Goal: Task Accomplishment & Management: Manage account settings

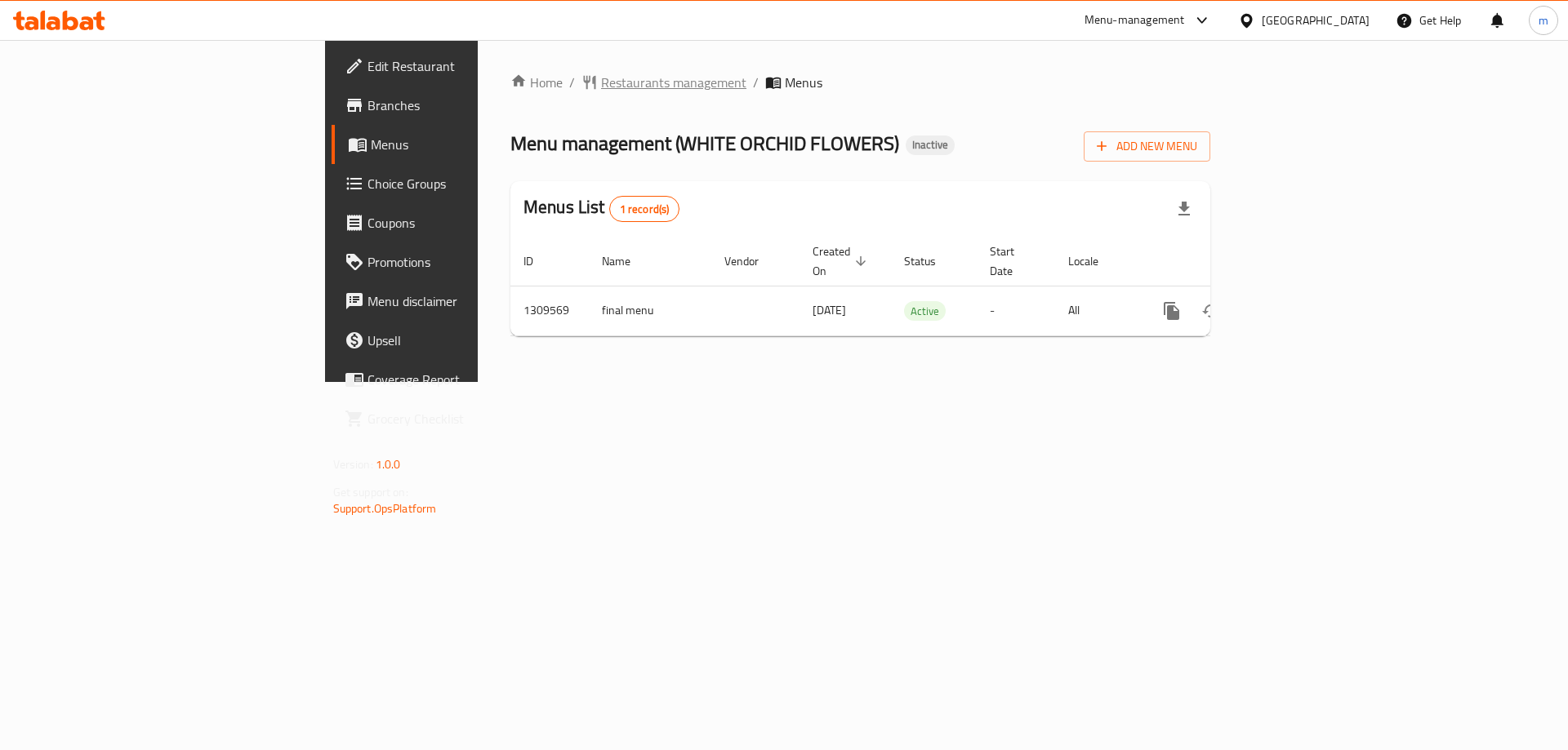
click at [601, 87] on span "Restaurants management" at bounding box center [674, 82] width 145 height 19
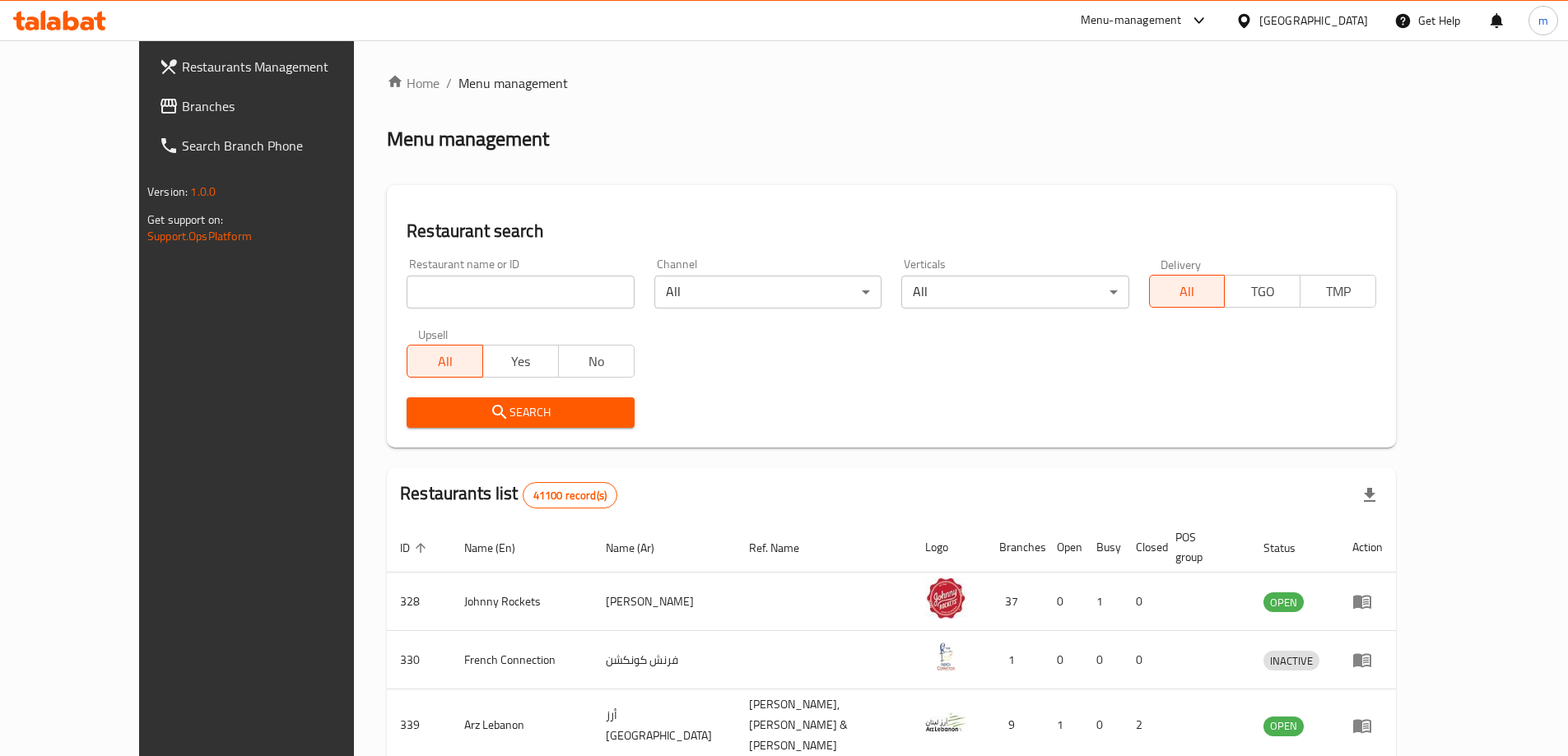
click at [182, 109] on span "Branches" at bounding box center [285, 105] width 205 height 19
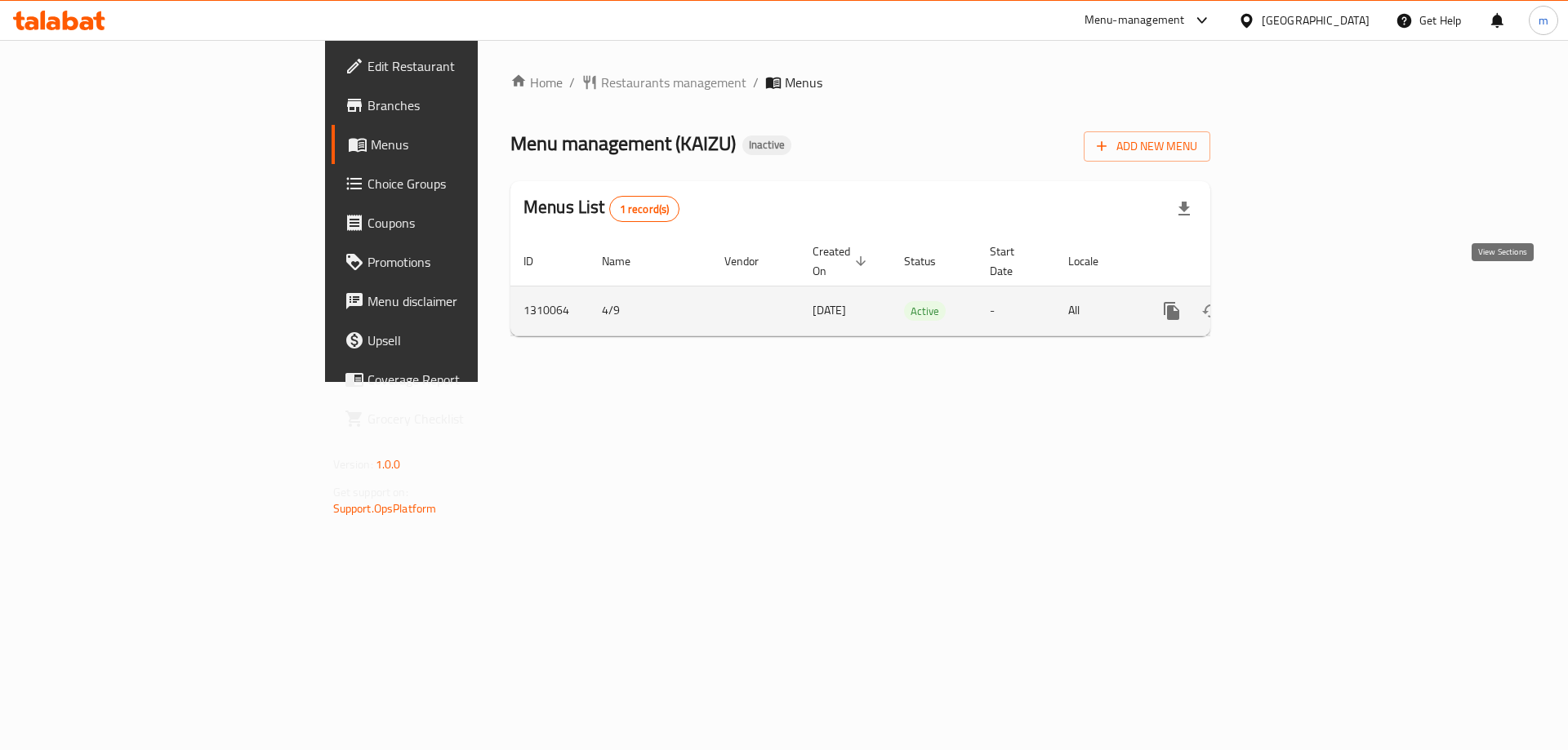
click at [1299, 301] on icon "enhanced table" at bounding box center [1289, 310] width 19 height 19
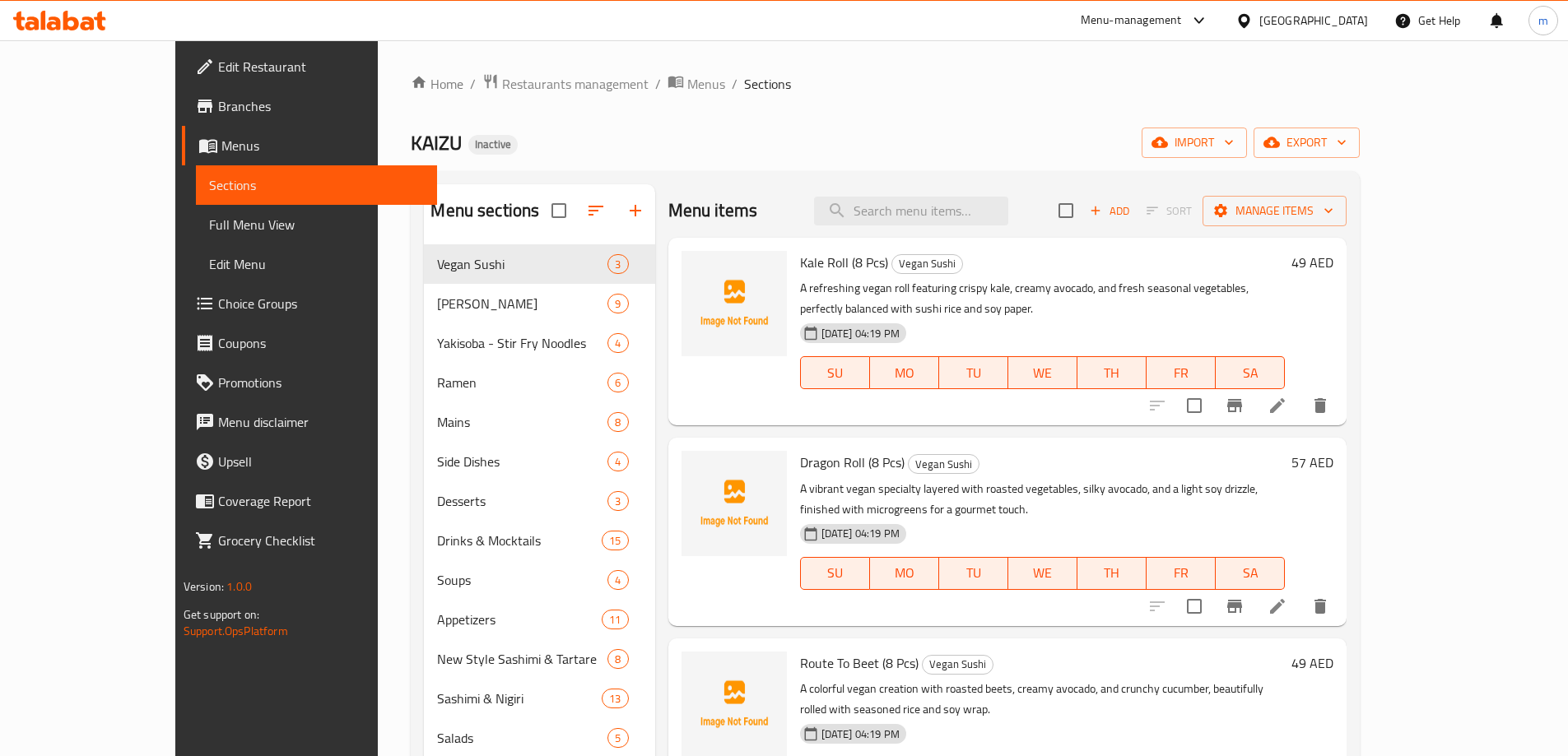
click at [209, 223] on span "Full Menu View" at bounding box center [317, 224] width 215 height 19
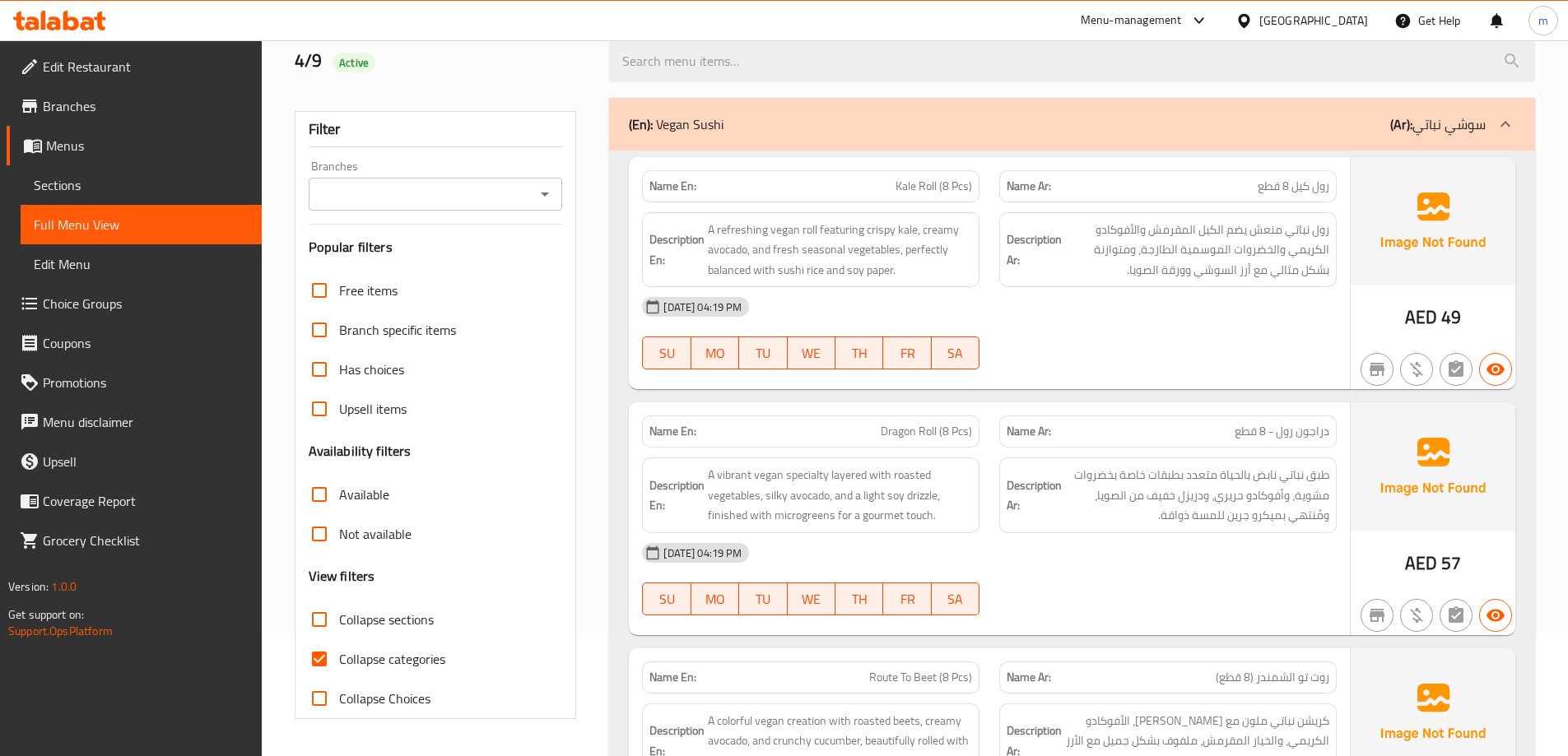
scroll to position [247, 0]
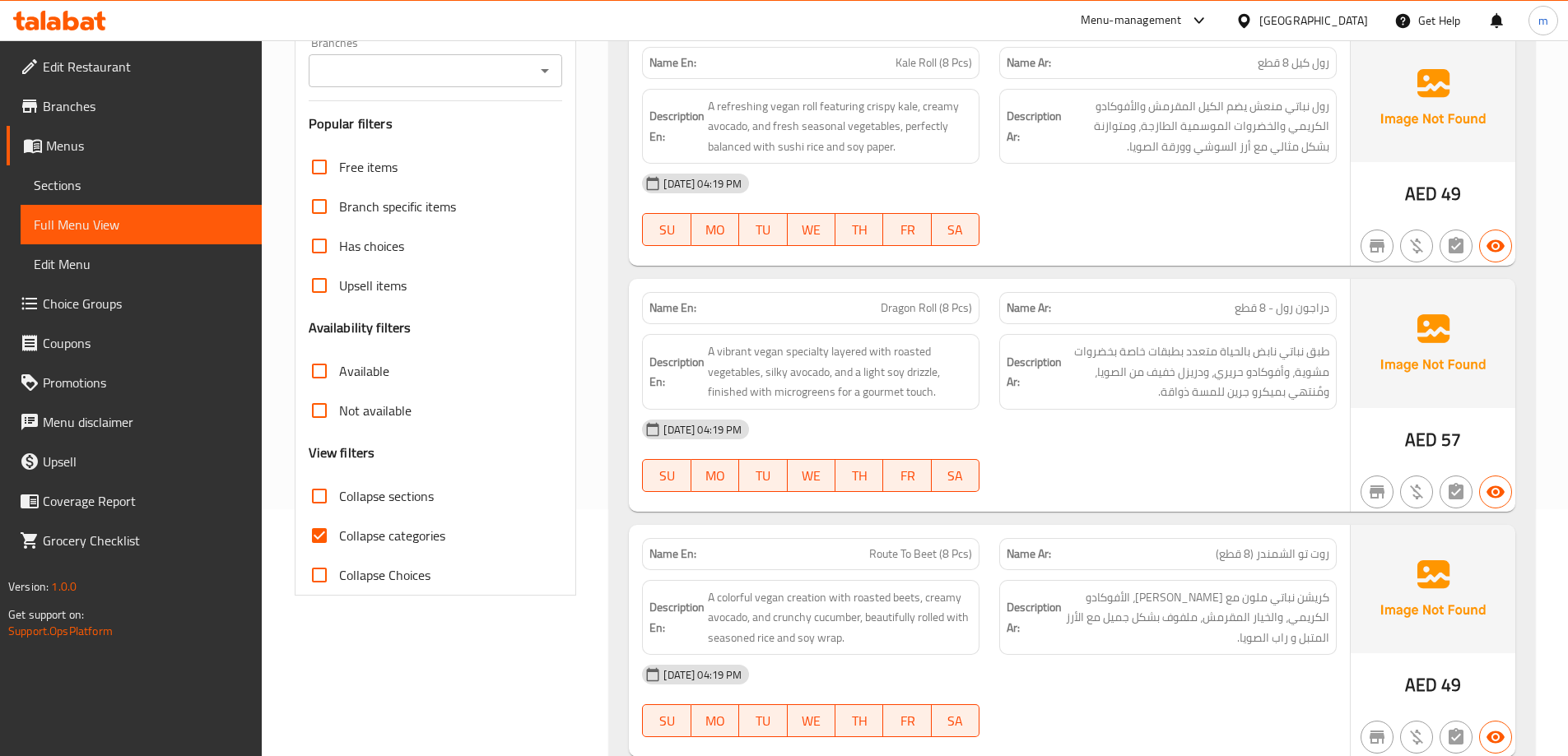
click at [428, 536] on span "Collapse categories" at bounding box center [392, 535] width 106 height 19
click at [339, 536] on input "Collapse categories" at bounding box center [319, 536] width 40 height 40
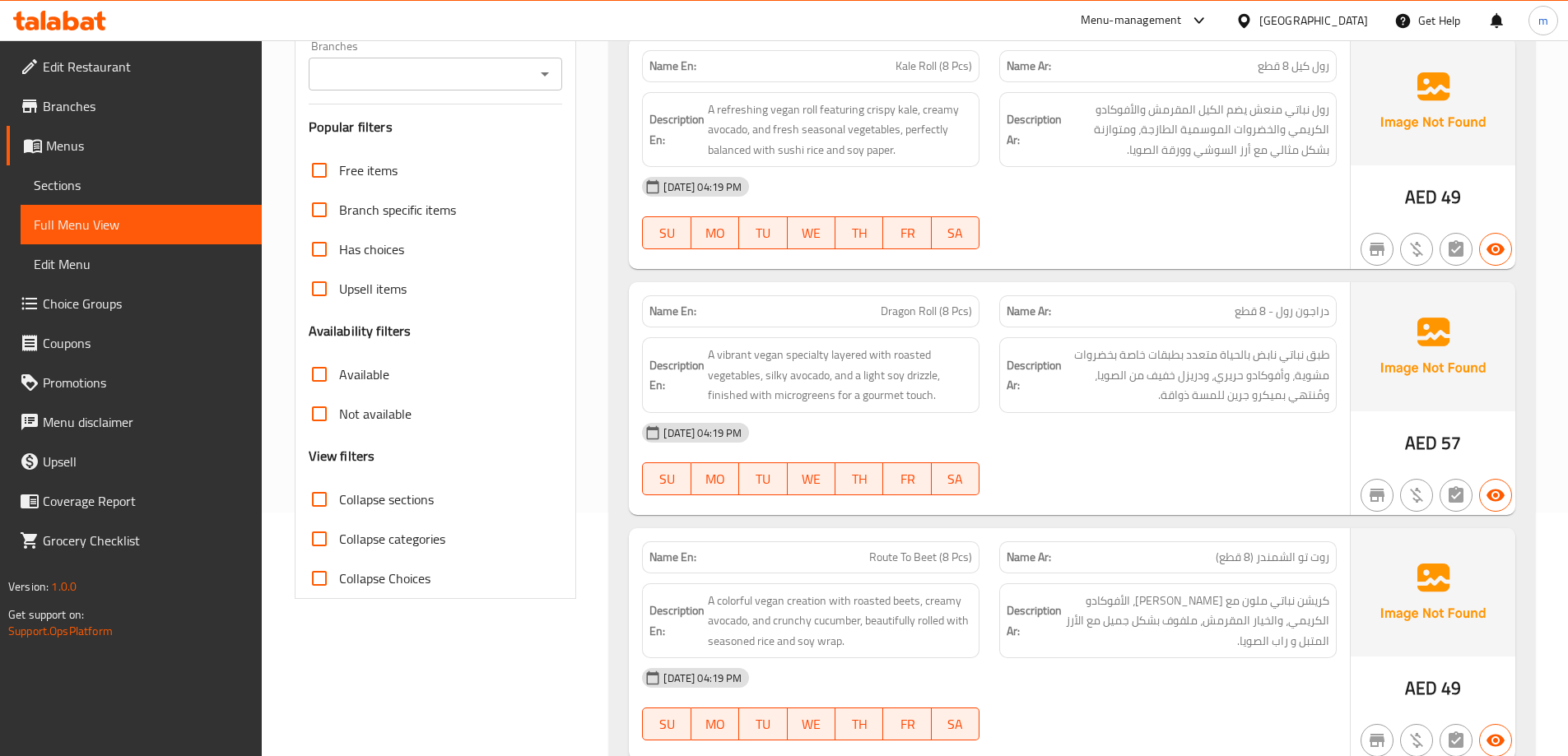
scroll to position [214, 0]
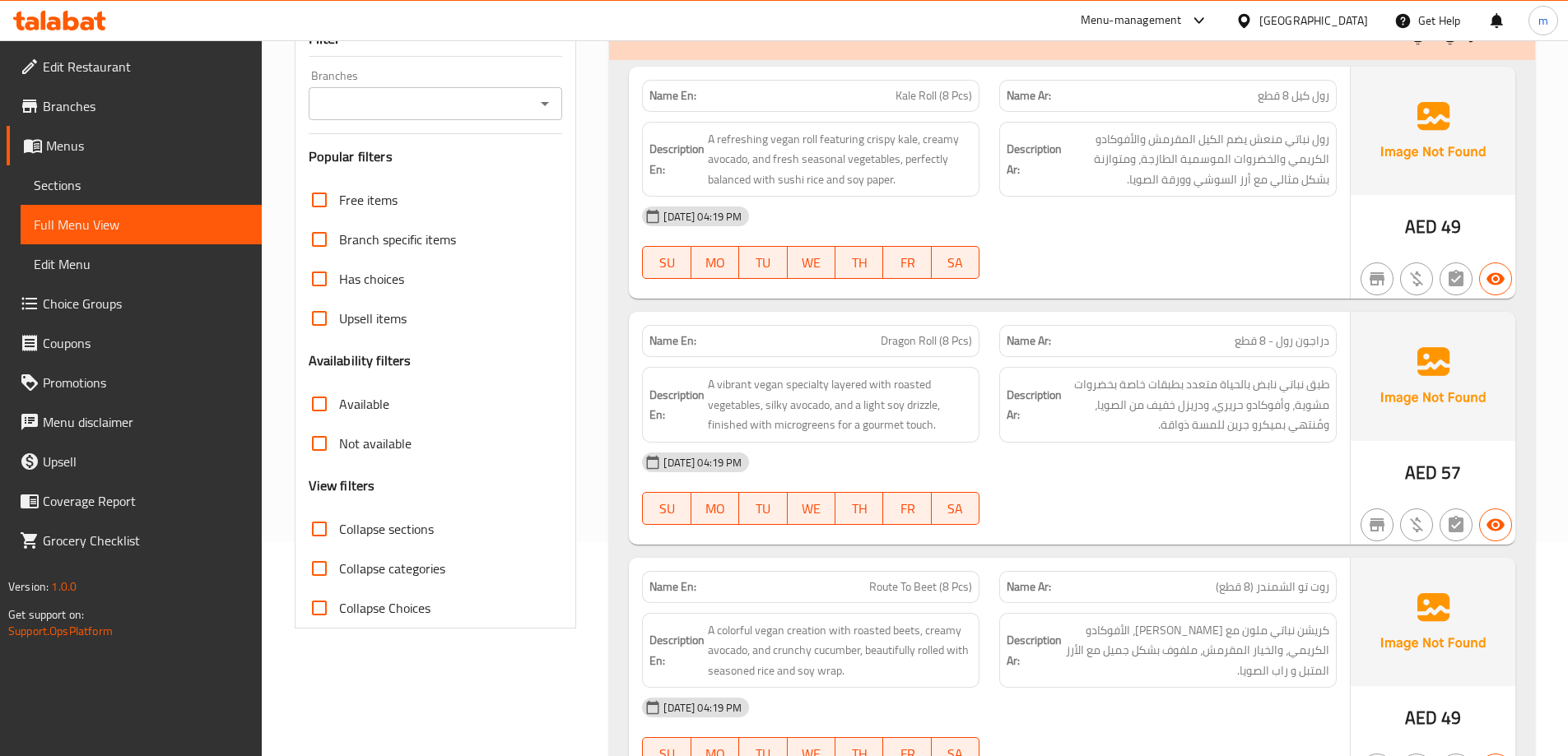
click at [411, 568] on span "Collapse categories" at bounding box center [392, 568] width 106 height 19
click at [339, 568] on input "Collapse categories" at bounding box center [319, 568] width 40 height 40
click at [328, 573] on input "Collapse categories" at bounding box center [319, 568] width 40 height 40
checkbox input "false"
click at [338, 541] on input "Collapse sections" at bounding box center [319, 529] width 40 height 40
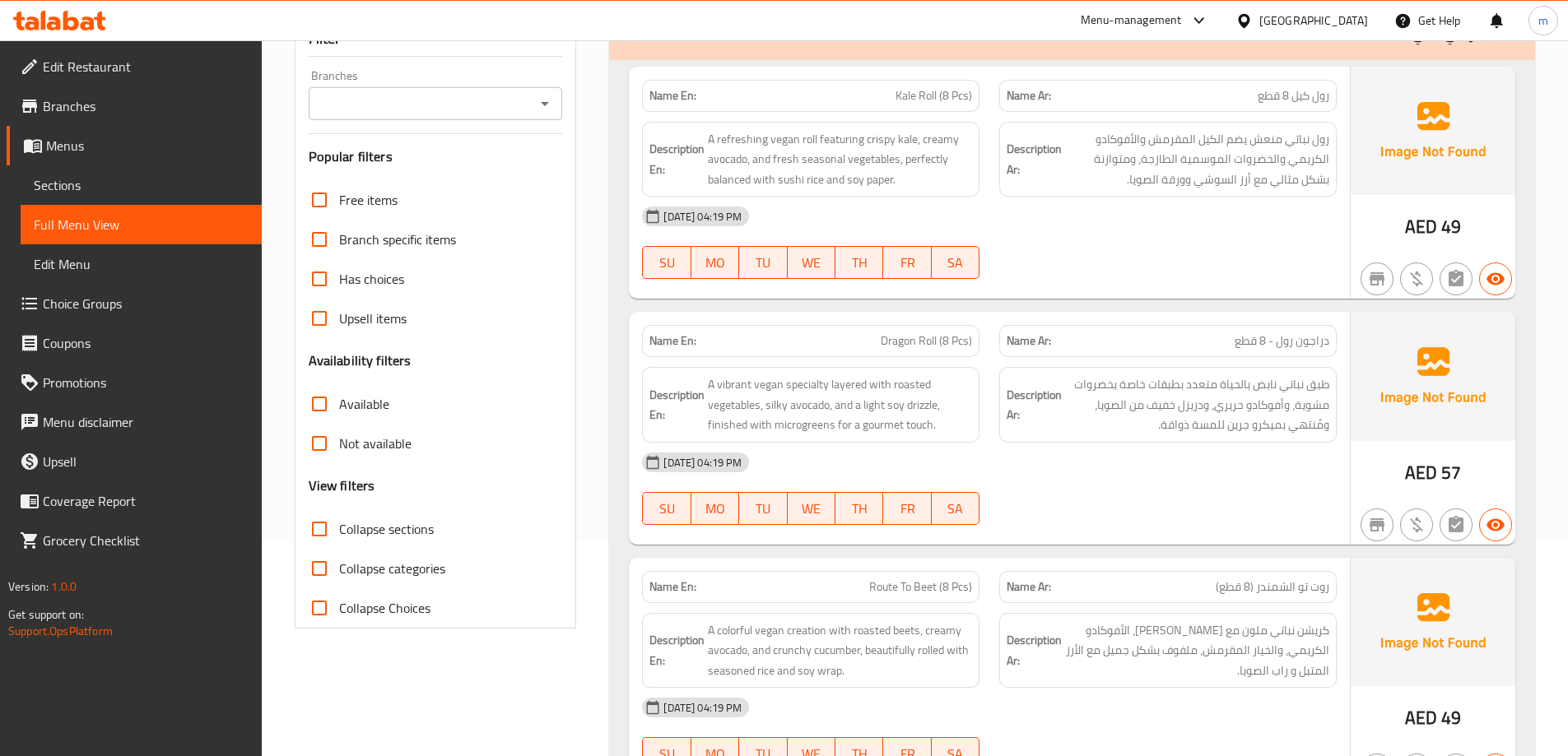
checkbox input "true"
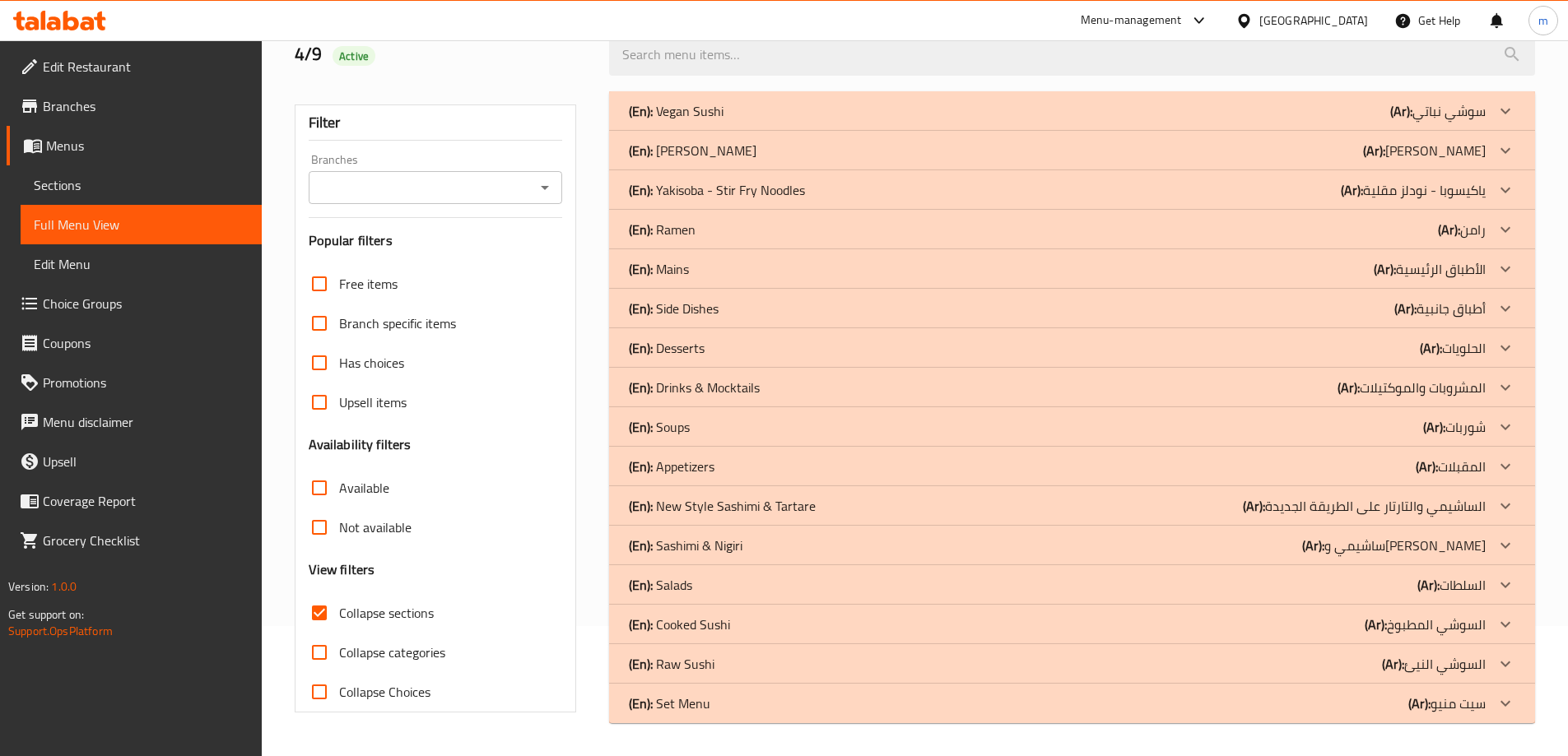
scroll to position [130, 0]
click at [148, 189] on span "Sections" at bounding box center [141, 184] width 215 height 19
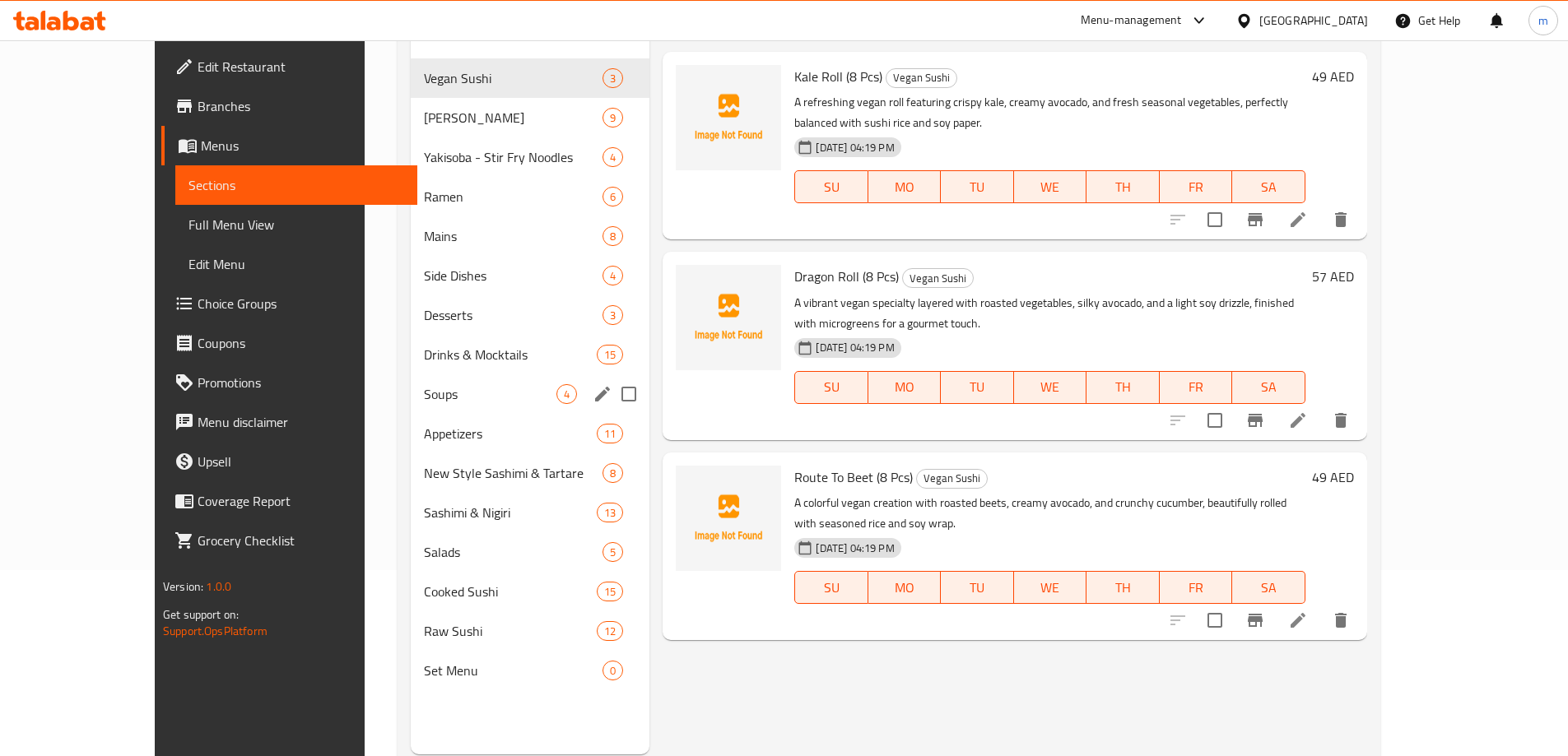
scroll to position [230, 0]
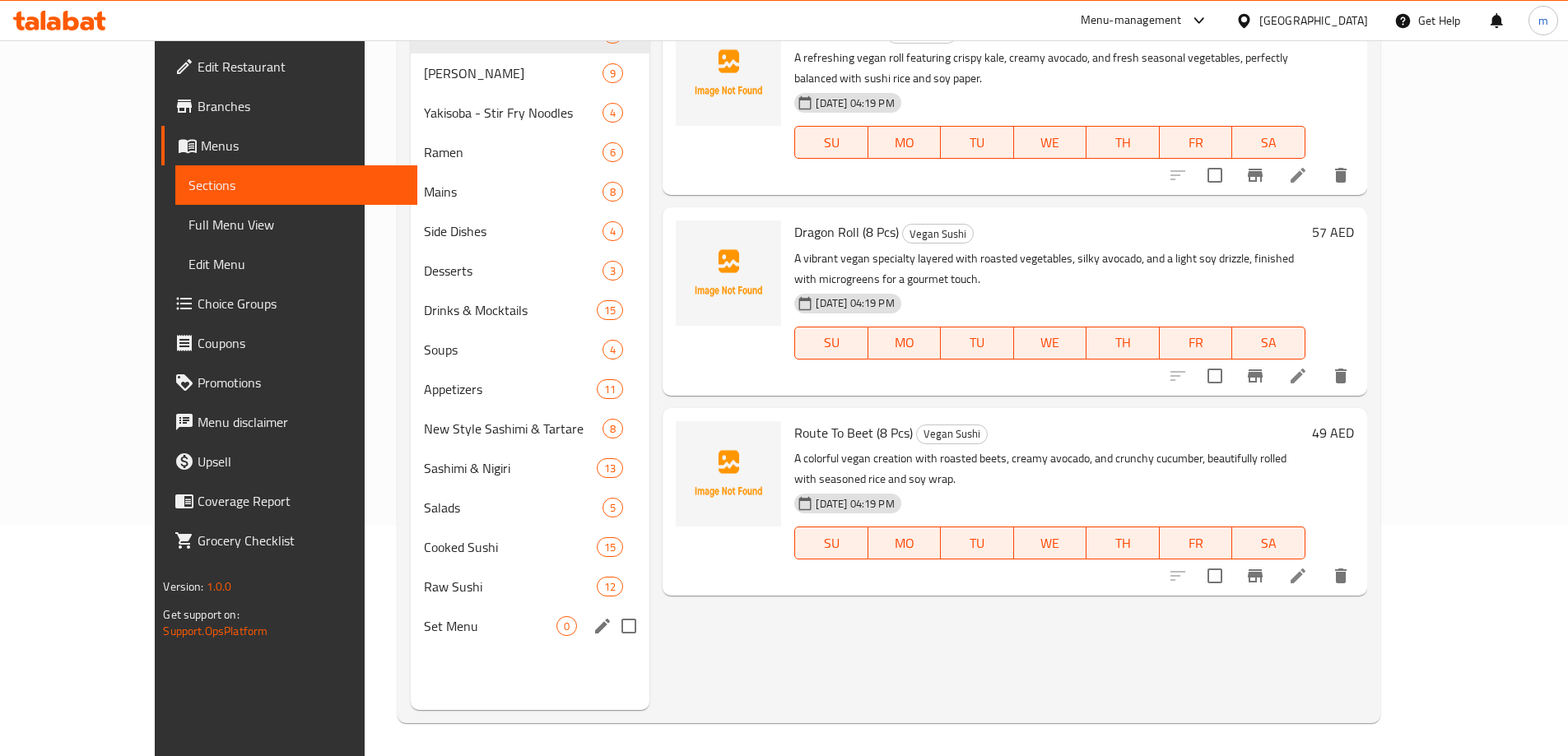
click at [612, 634] on input "Menu sections" at bounding box center [628, 626] width 34 height 34
checkbox input "true"
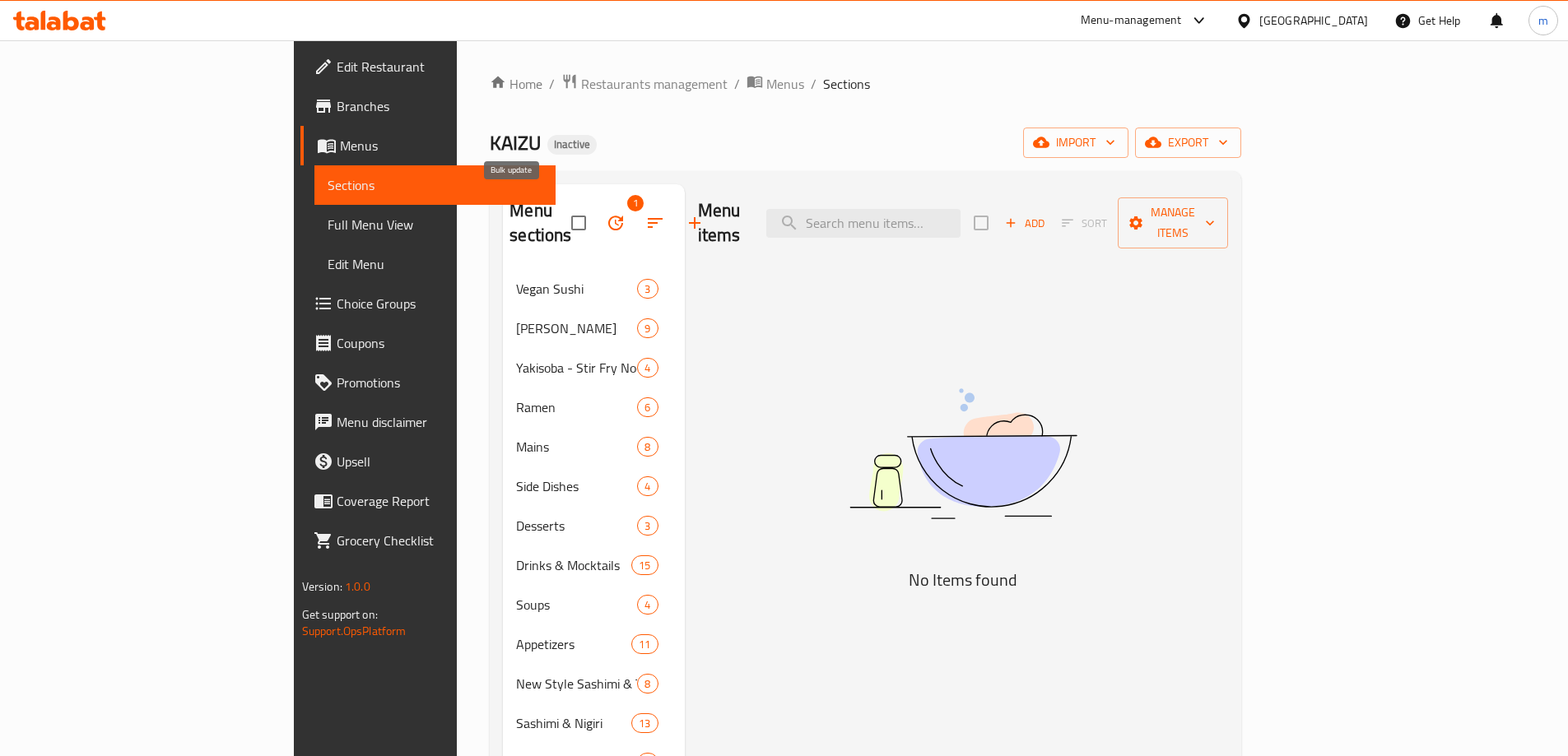
click at [606, 213] on icon "button" at bounding box center [616, 222] width 19 height 19
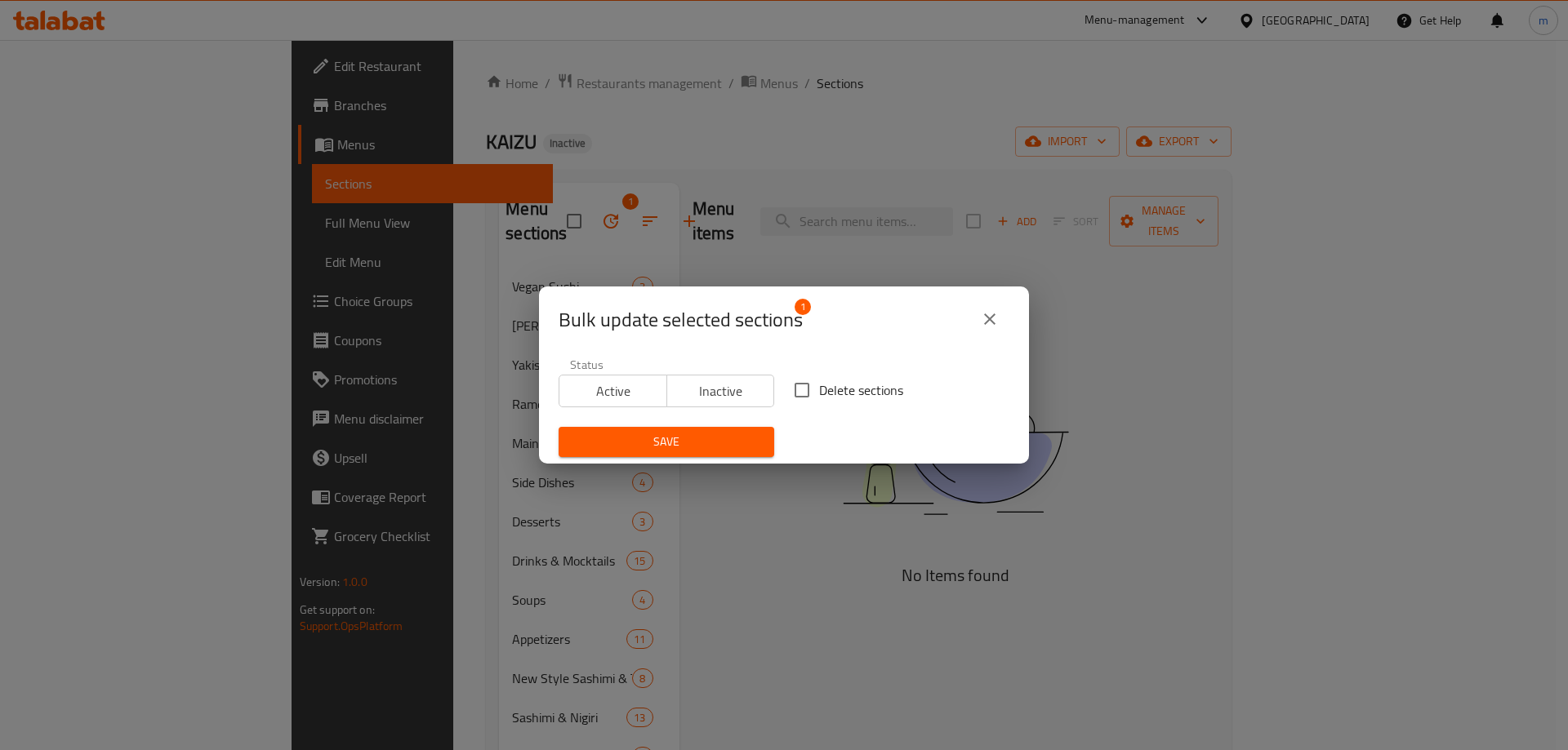
click at [823, 381] on span "Delete sections" at bounding box center [861, 389] width 84 height 19
click at [819, 381] on input "Delete sections" at bounding box center [801, 389] width 34 height 34
checkbox input "true"
click at [726, 431] on button "Save" at bounding box center [666, 442] width 216 height 30
